Goal: Navigation & Orientation: Go to known website

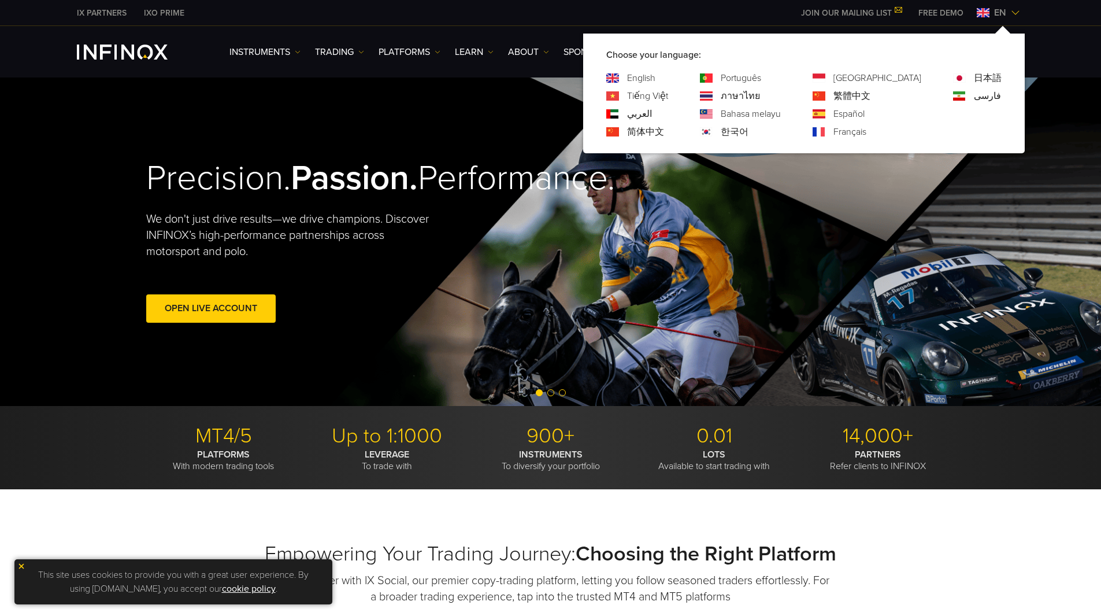
click at [998, 12] on span "en" at bounding box center [1000, 13] width 21 height 14
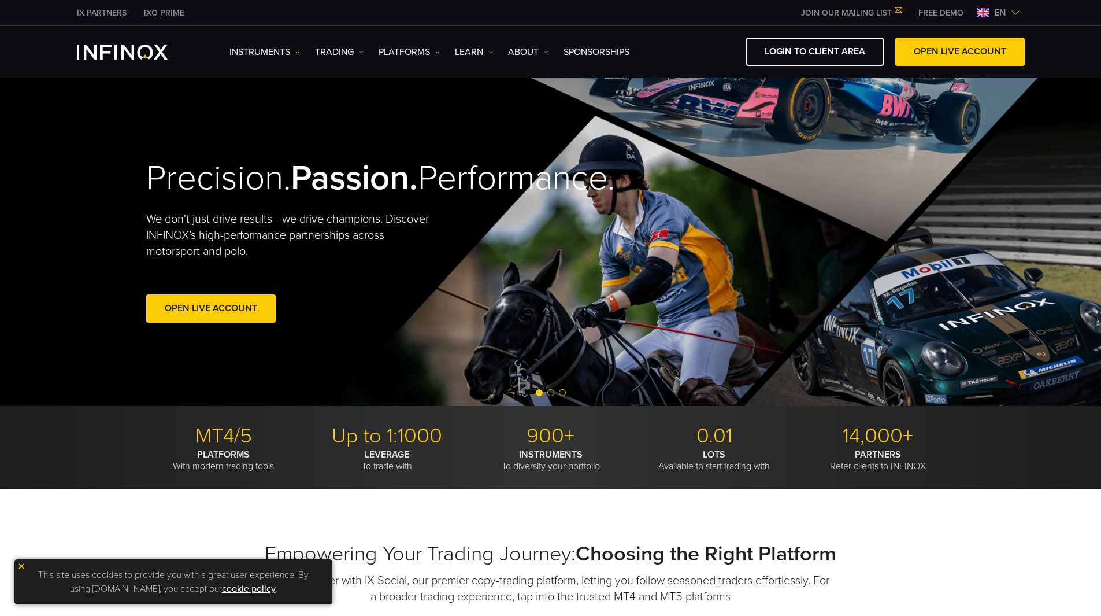
click at [993, 13] on span "en" at bounding box center [1000, 13] width 21 height 14
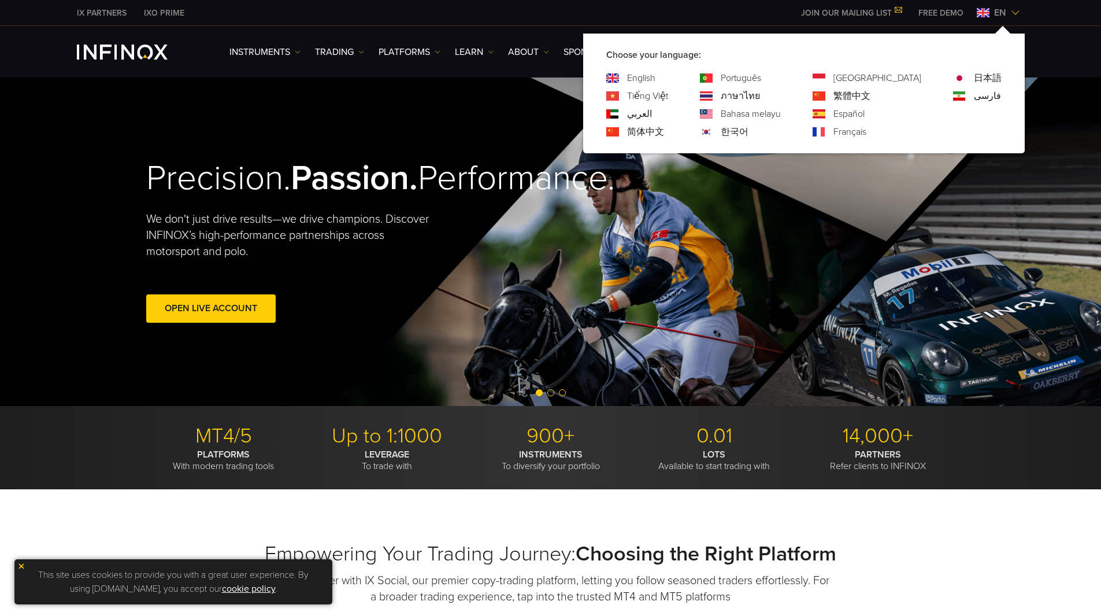
click at [761, 76] on link "Português" at bounding box center [741, 78] width 40 height 14
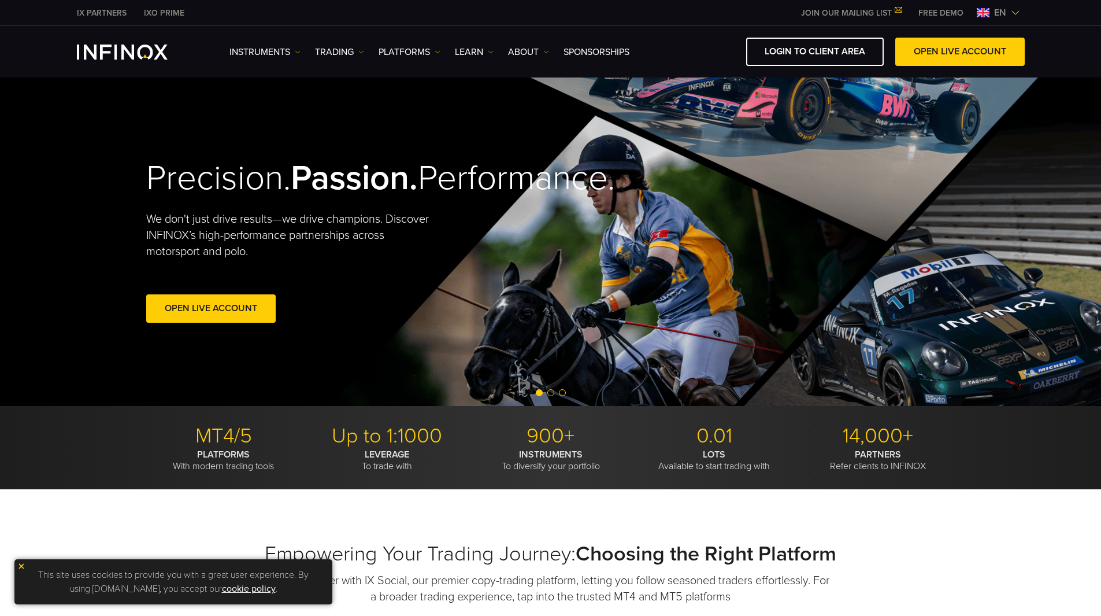
click at [1010, 17] on span "en" at bounding box center [1000, 13] width 21 height 14
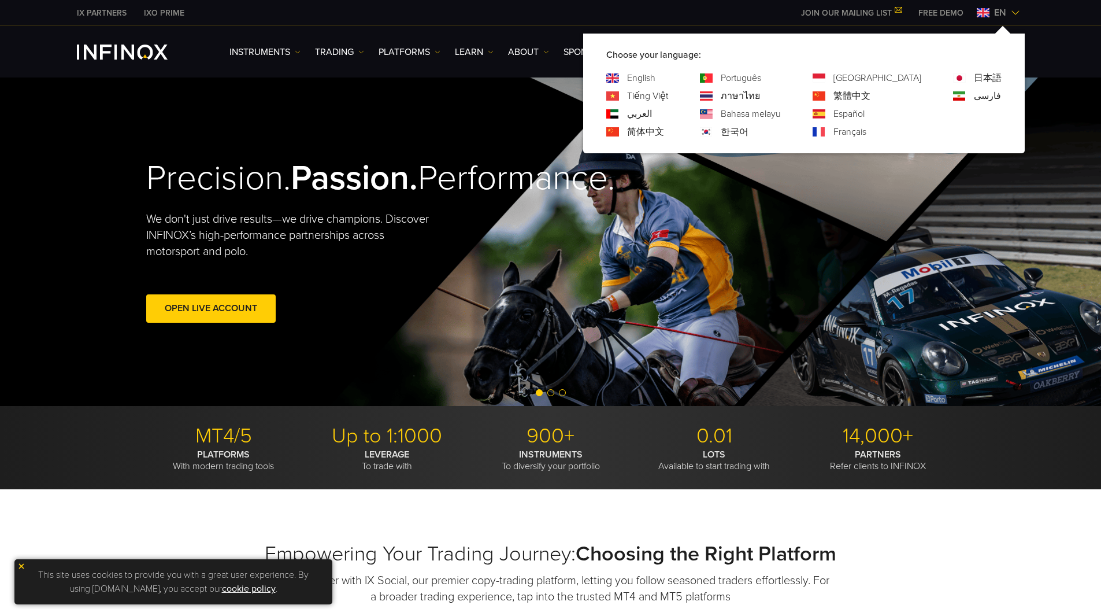
click at [901, 83] on link "[GEOGRAPHIC_DATA]" at bounding box center [878, 78] width 88 height 14
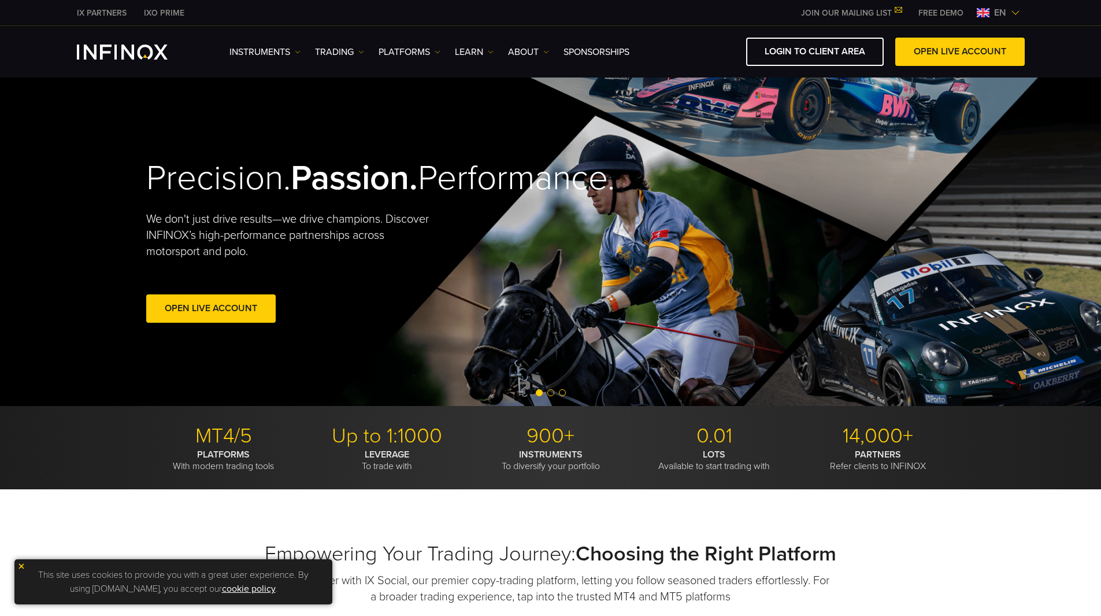
click at [1011, 12] on img at bounding box center [1015, 12] width 9 height 9
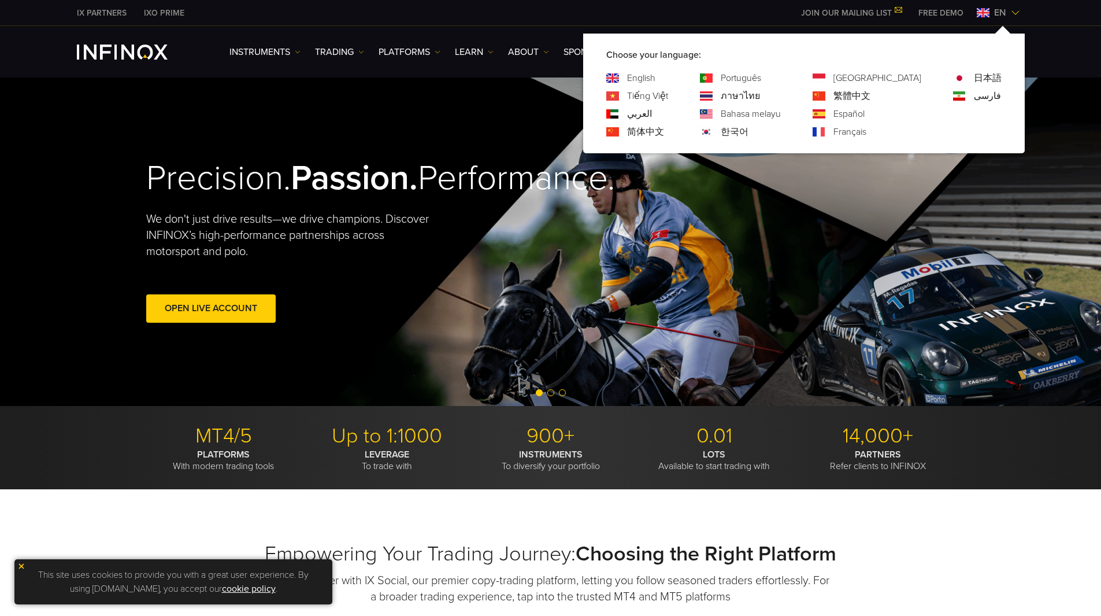
click at [977, 79] on link "日本語" at bounding box center [988, 78] width 28 height 14
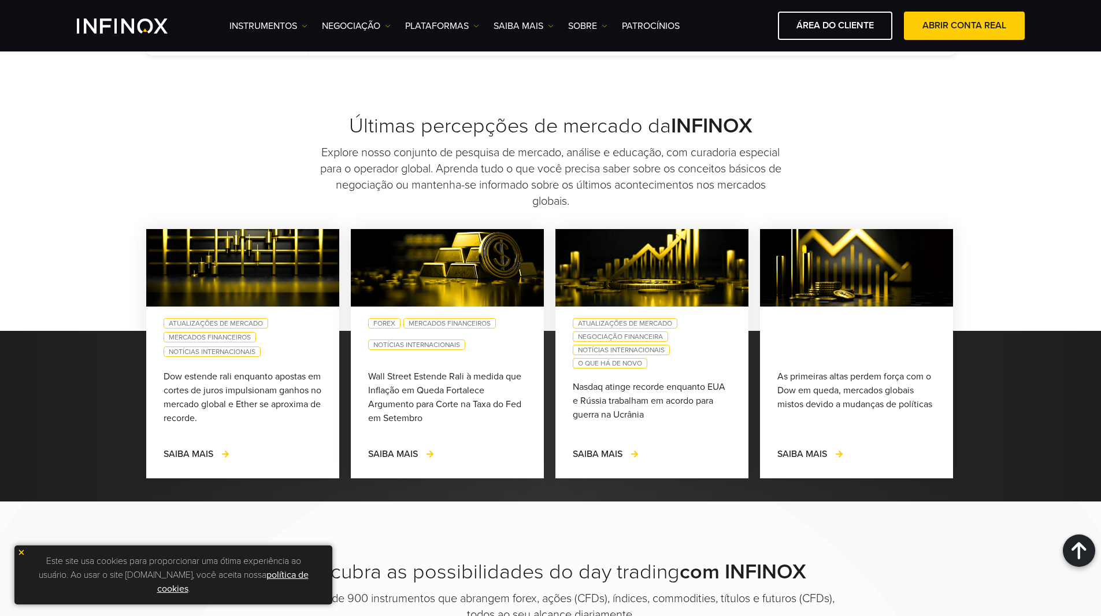
scroll to position [925, 0]
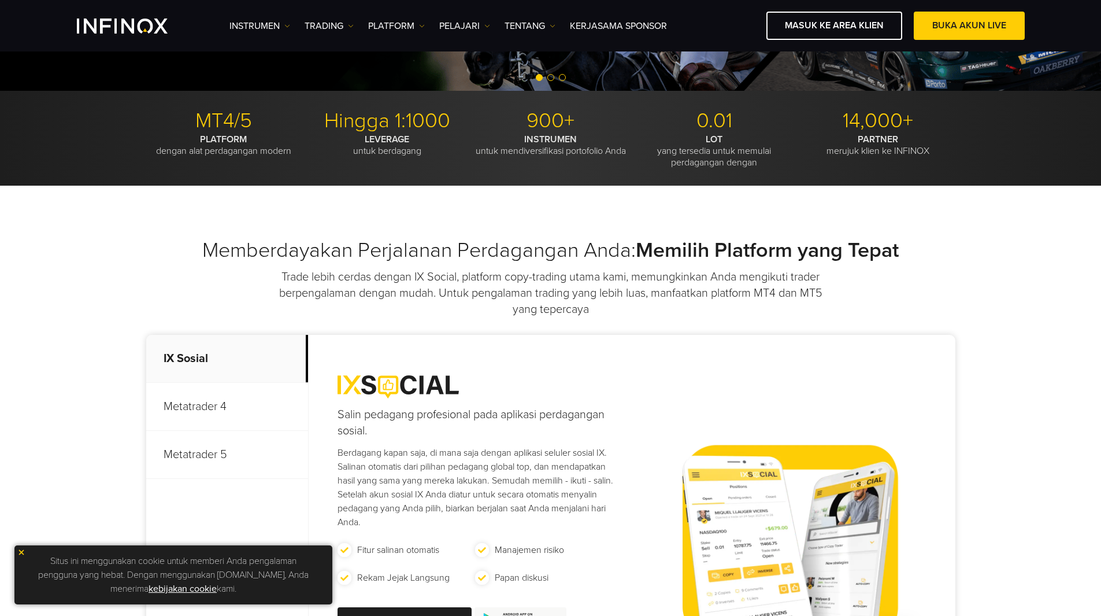
scroll to position [462, 0]
